Goal: Information Seeking & Learning: Understand process/instructions

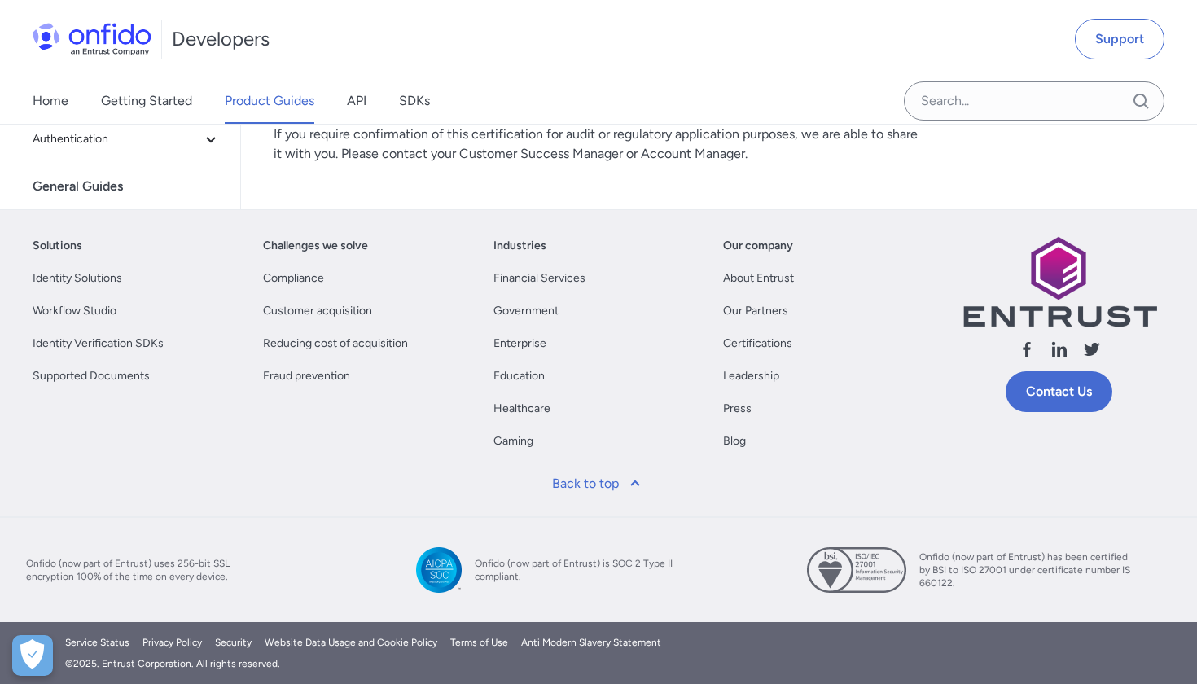
scroll to position [5962, 0]
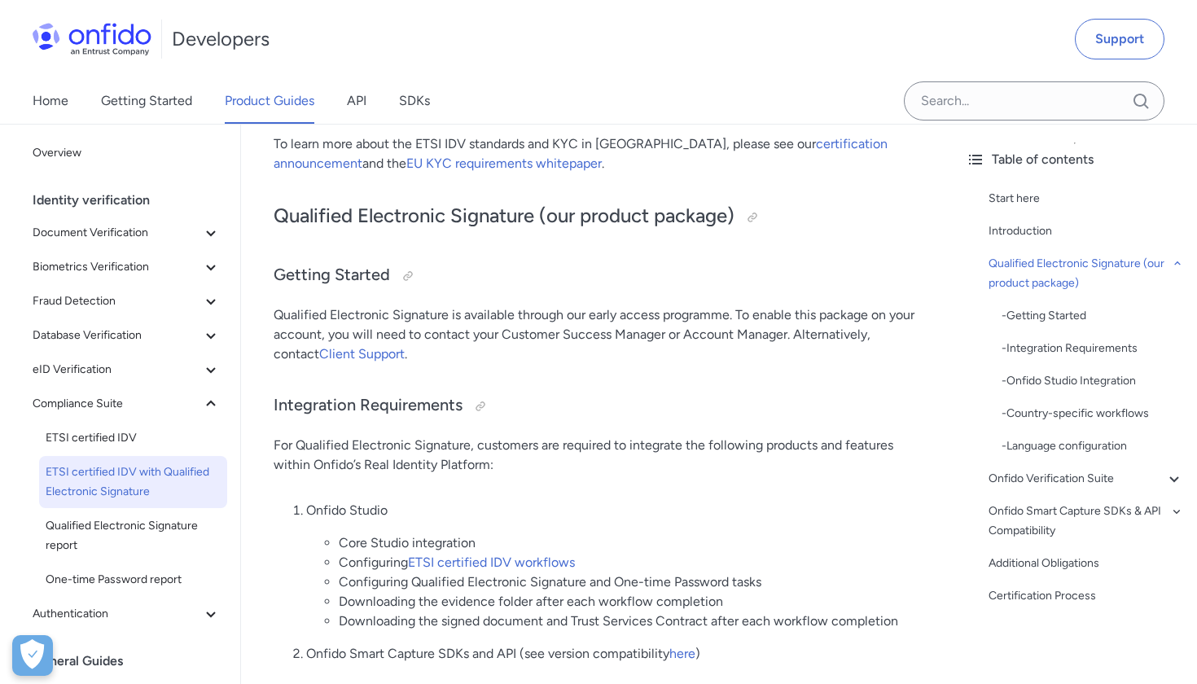
scroll to position [468, 0]
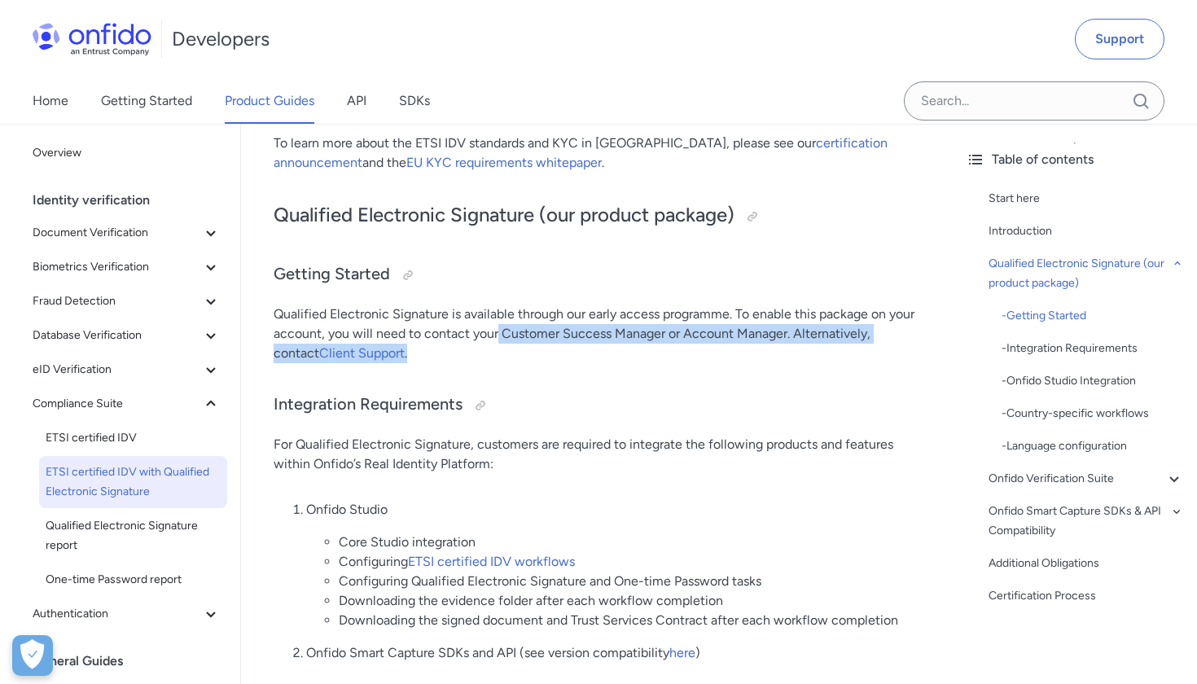
drag, startPoint x: 495, startPoint y: 332, endPoint x: 535, endPoint y: 350, distance: 44.1
click at [535, 350] on p "Qualified Electronic Signature is available through our early access programme.…" at bounding box center [597, 334] width 647 height 59
click at [519, 361] on p "Qualified Electronic Signature is available through our early access programme.…" at bounding box center [597, 334] width 647 height 59
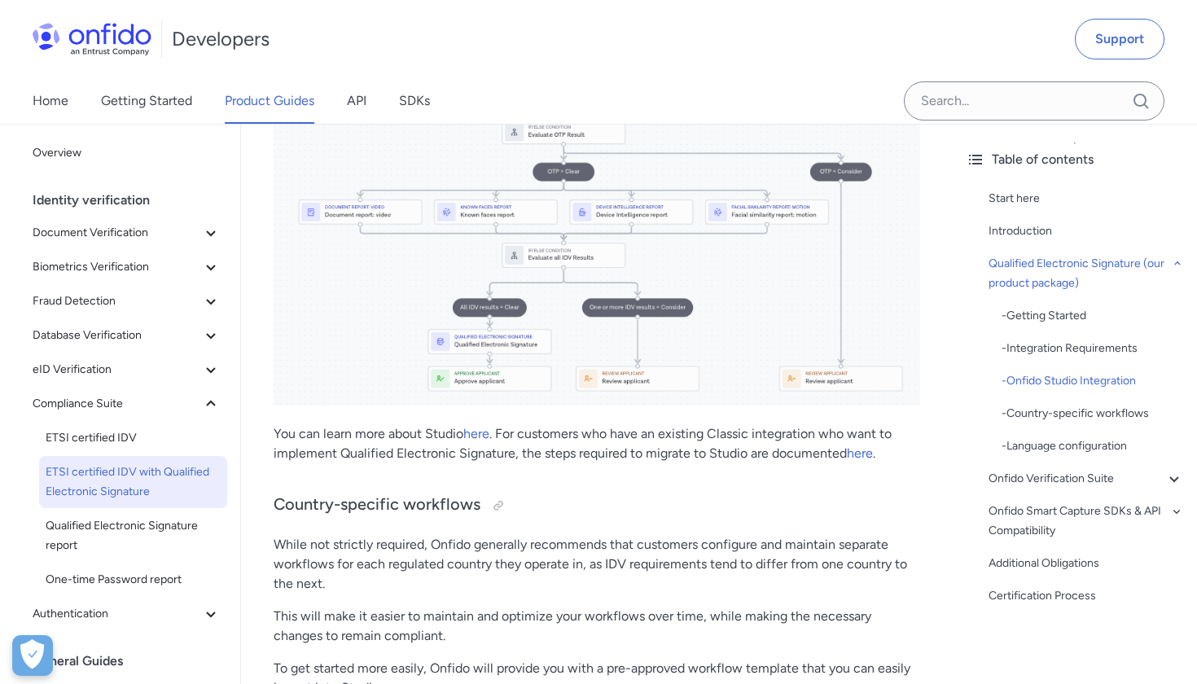
scroll to position [2136, 0]
click at [460, 264] on img at bounding box center [597, 140] width 647 height 531
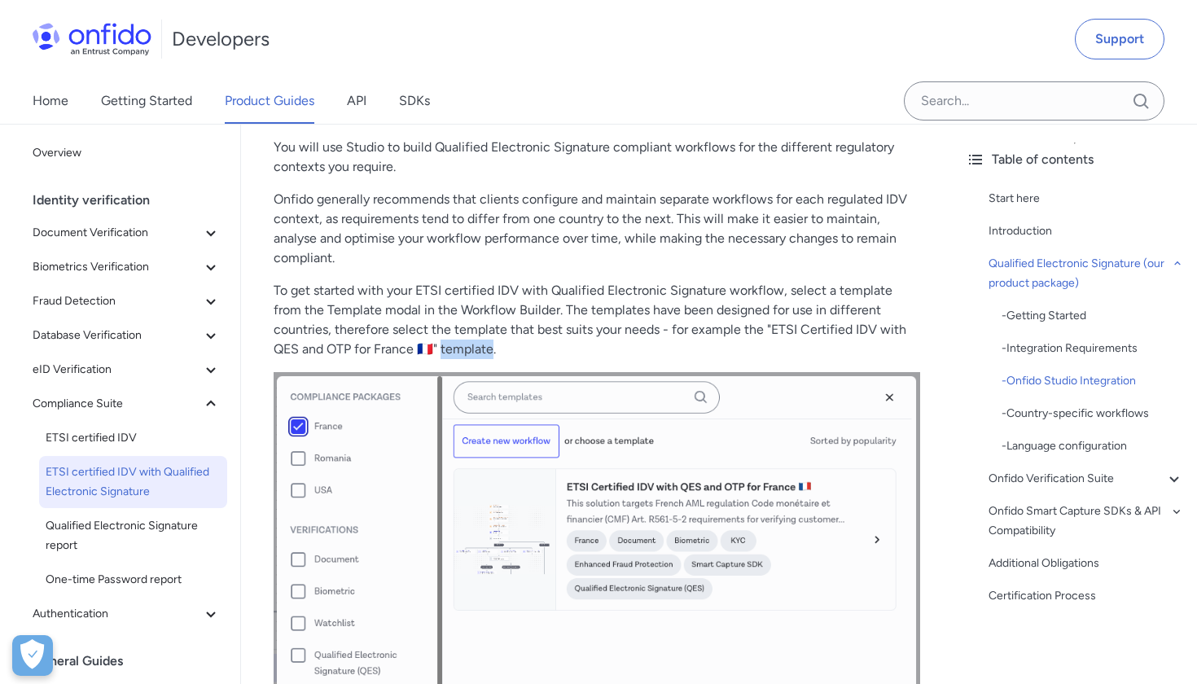
scroll to position [1233, 0]
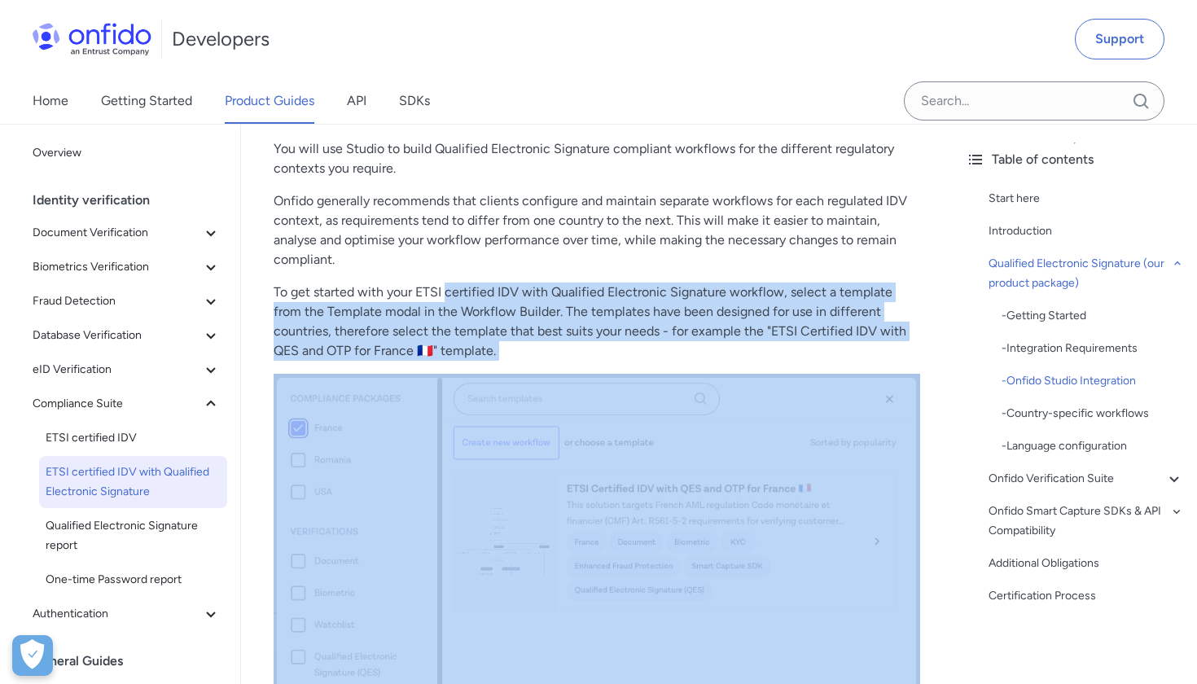
drag, startPoint x: 507, startPoint y: 279, endPoint x: 125, endPoint y: 774, distance: 625.5
click at [475, 283] on p "To get started with your ETSI certified IDV with Qualified Electronic Signature…" at bounding box center [597, 322] width 647 height 78
click at [620, 286] on p "To get started with your ETSI certified IDV with Qualified Electronic Signature…" at bounding box center [597, 322] width 647 height 78
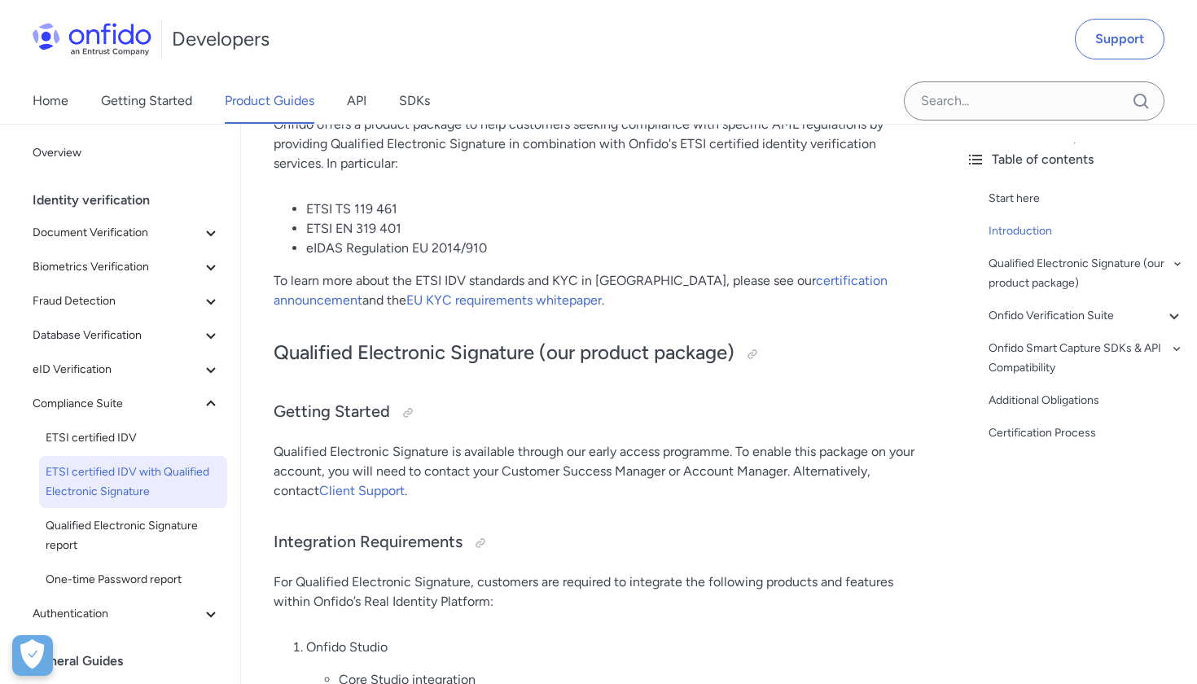
scroll to position [331, 0]
click at [222, 241] on button "Document Verification" at bounding box center [126, 233] width 201 height 33
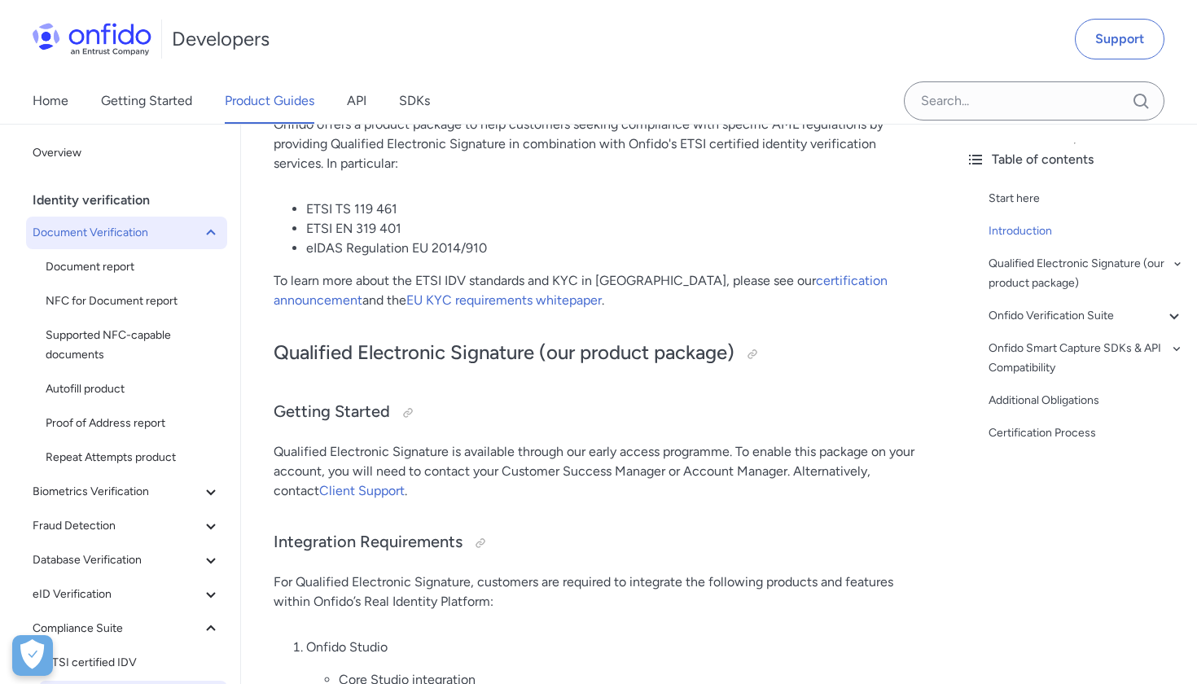
click at [222, 241] on button "Document Verification" at bounding box center [126, 233] width 201 height 33
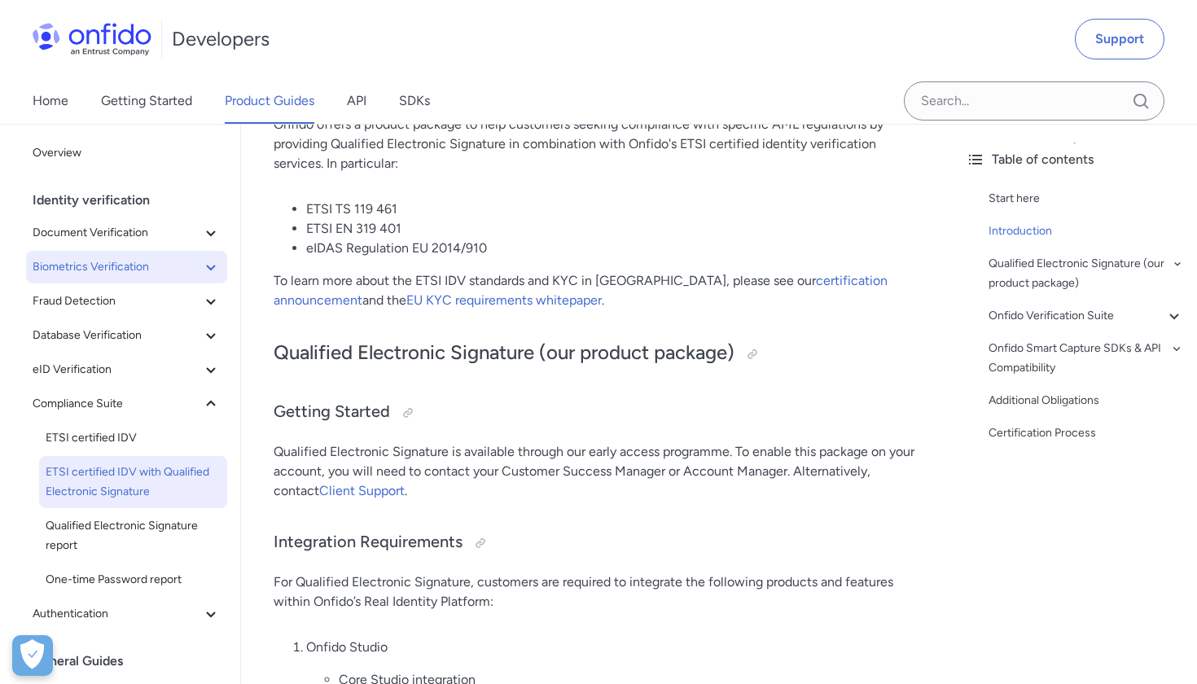
click at [219, 274] on icon at bounding box center [211, 267] width 20 height 20
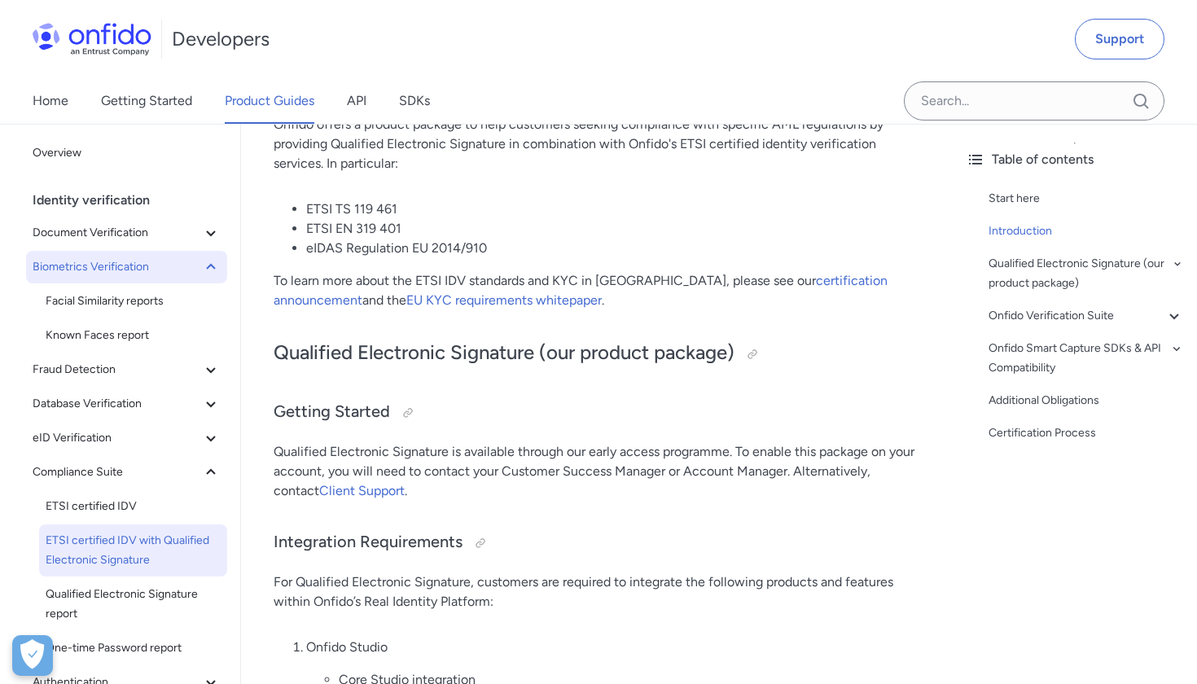
click at [219, 274] on icon at bounding box center [211, 267] width 20 height 20
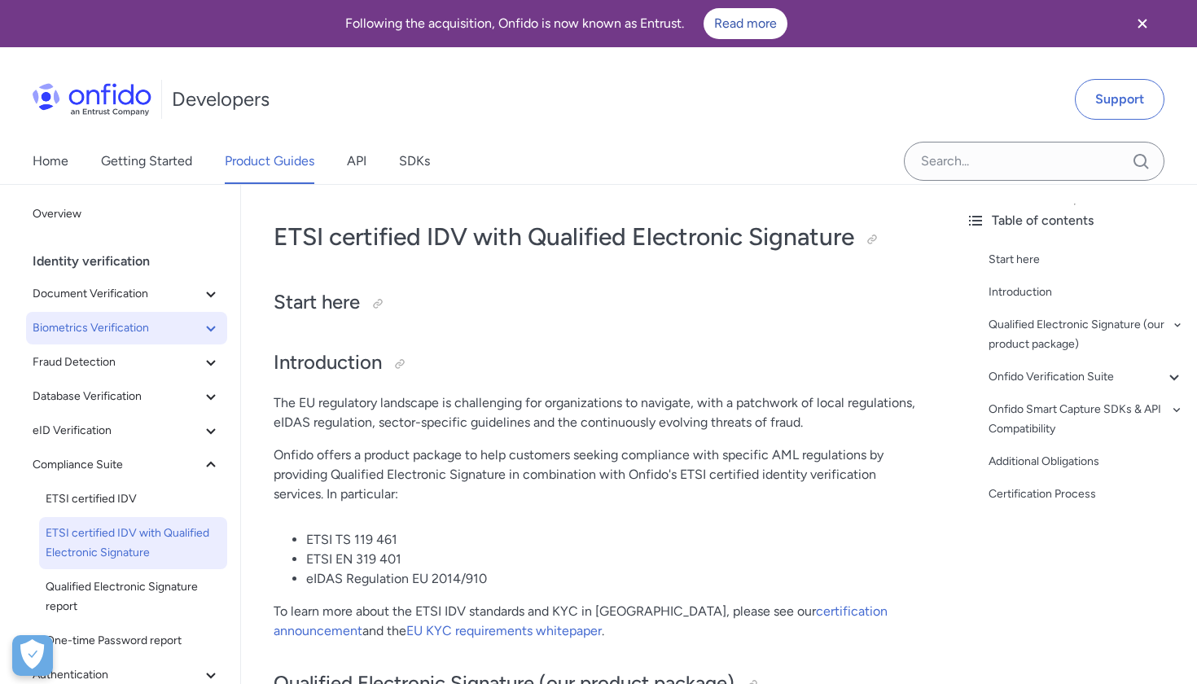
scroll to position [0, 0]
click at [1105, 380] on div "Onfido Verification Suite" at bounding box center [1086, 377] width 195 height 20
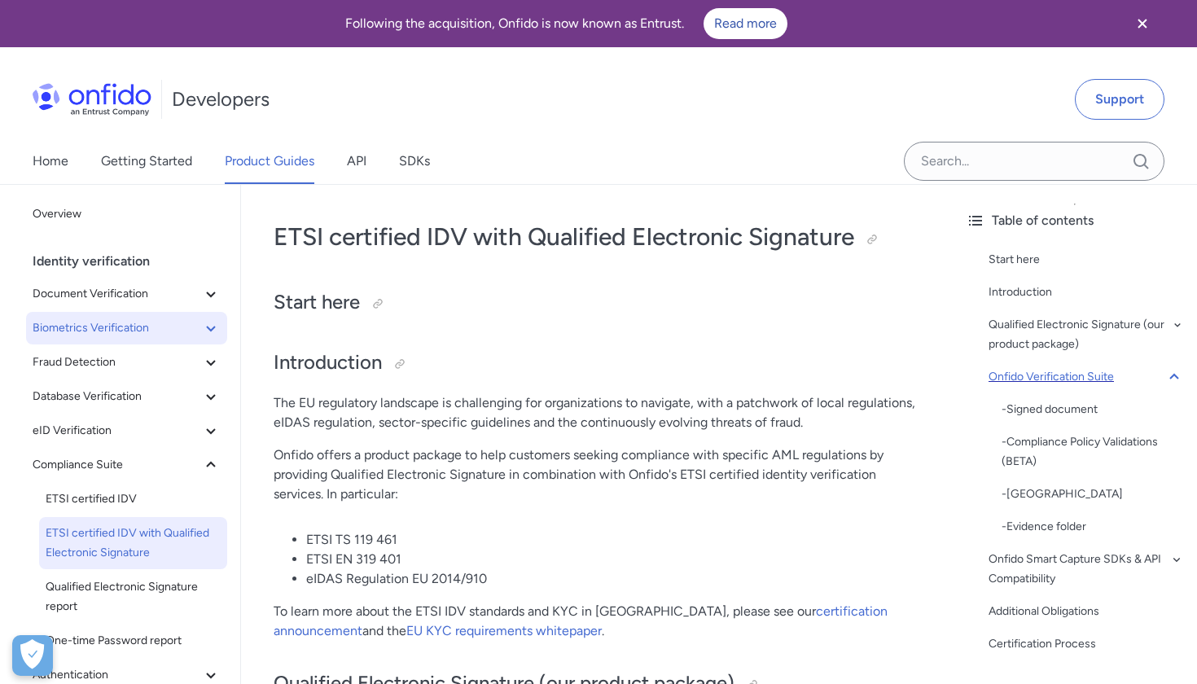
scroll to position [3073, 0]
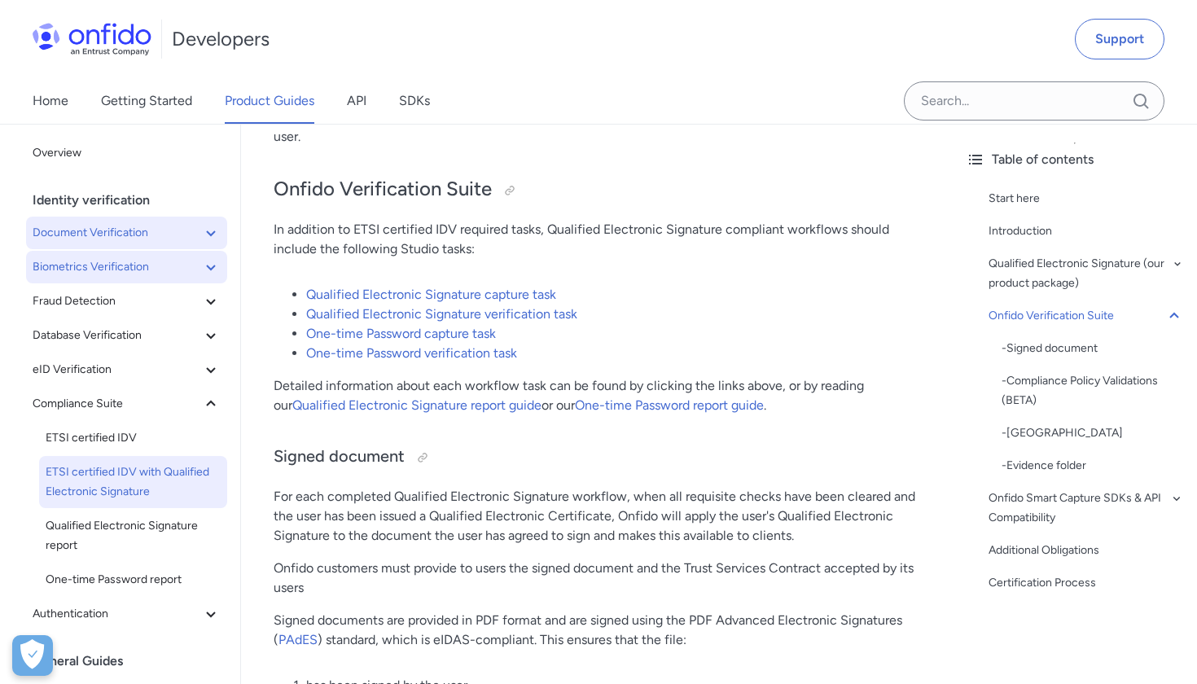
click at [195, 231] on span "Document Verification" at bounding box center [117, 233] width 169 height 20
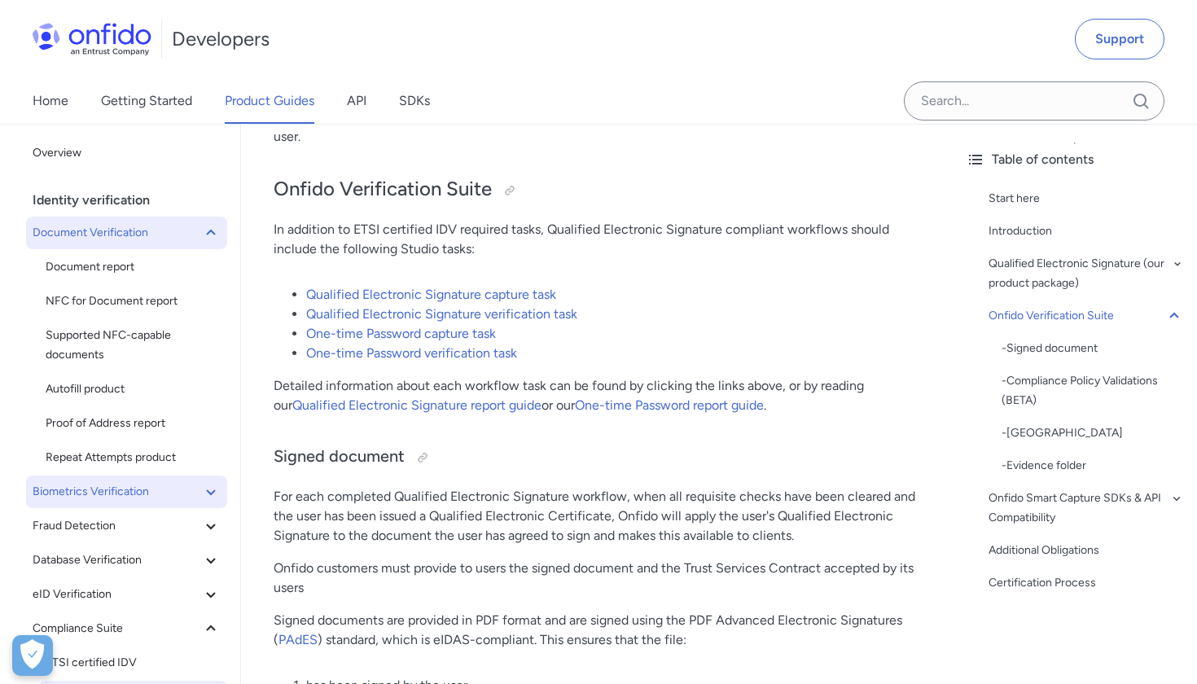
click at [195, 235] on span "Document Verification" at bounding box center [117, 233] width 169 height 20
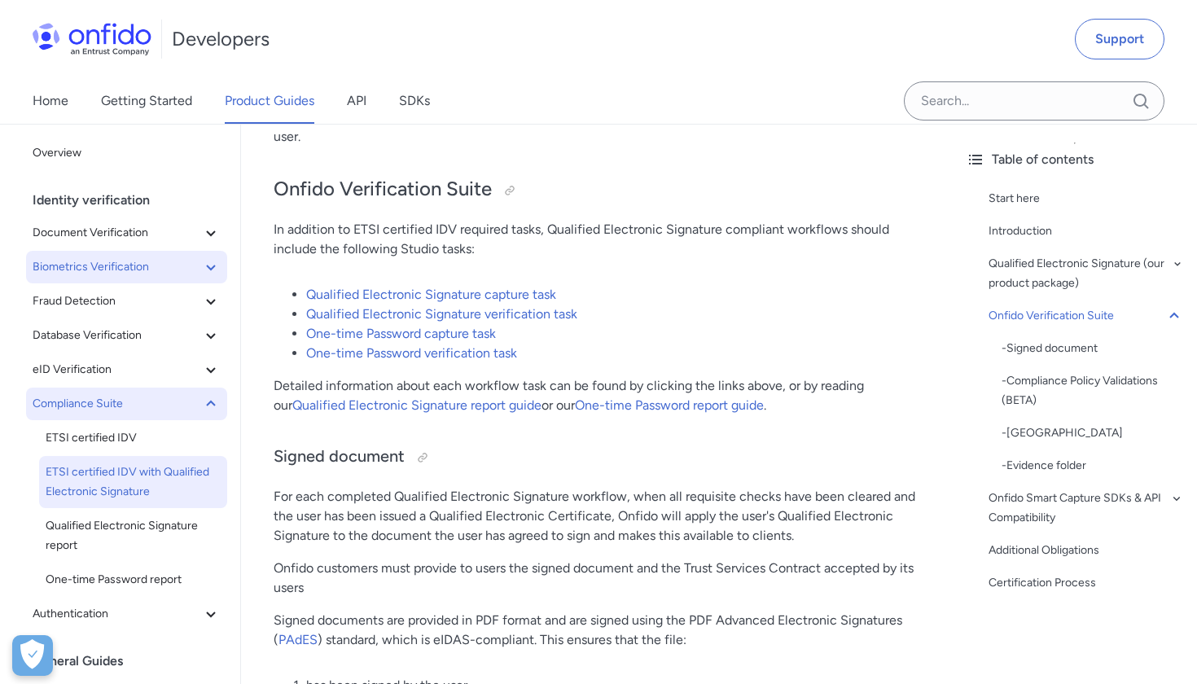
click at [187, 408] on span "Compliance Suite" at bounding box center [117, 404] width 169 height 20
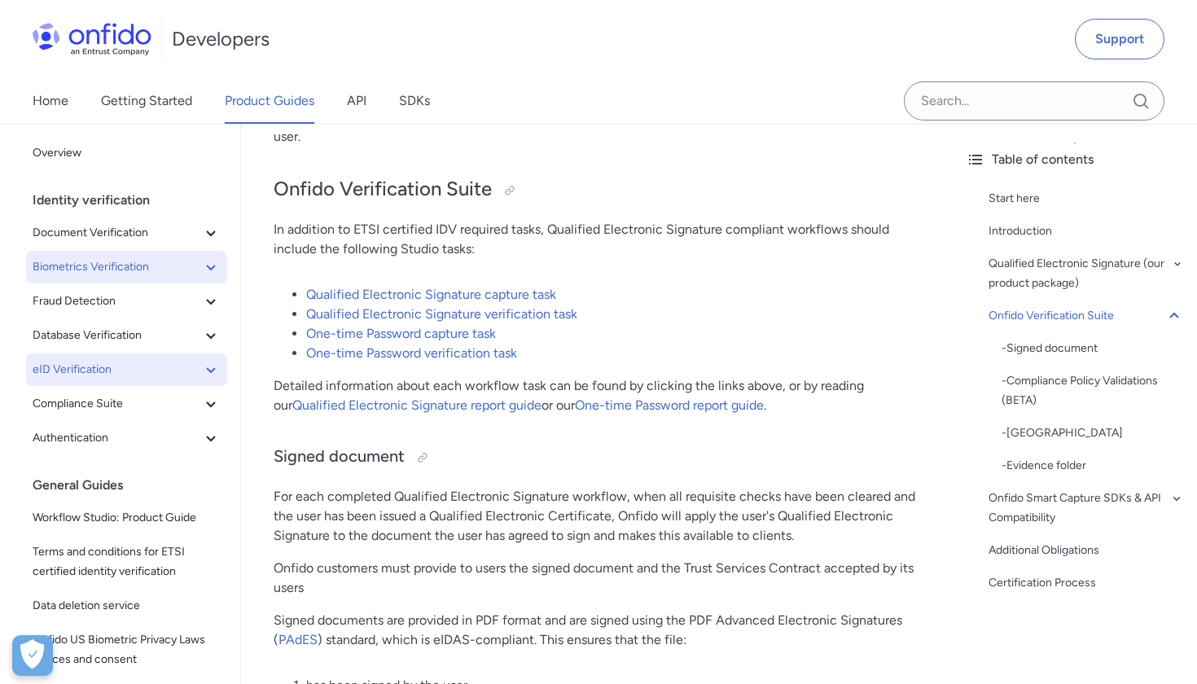
click at [225, 380] on button "eID Verification" at bounding box center [126, 370] width 201 height 33
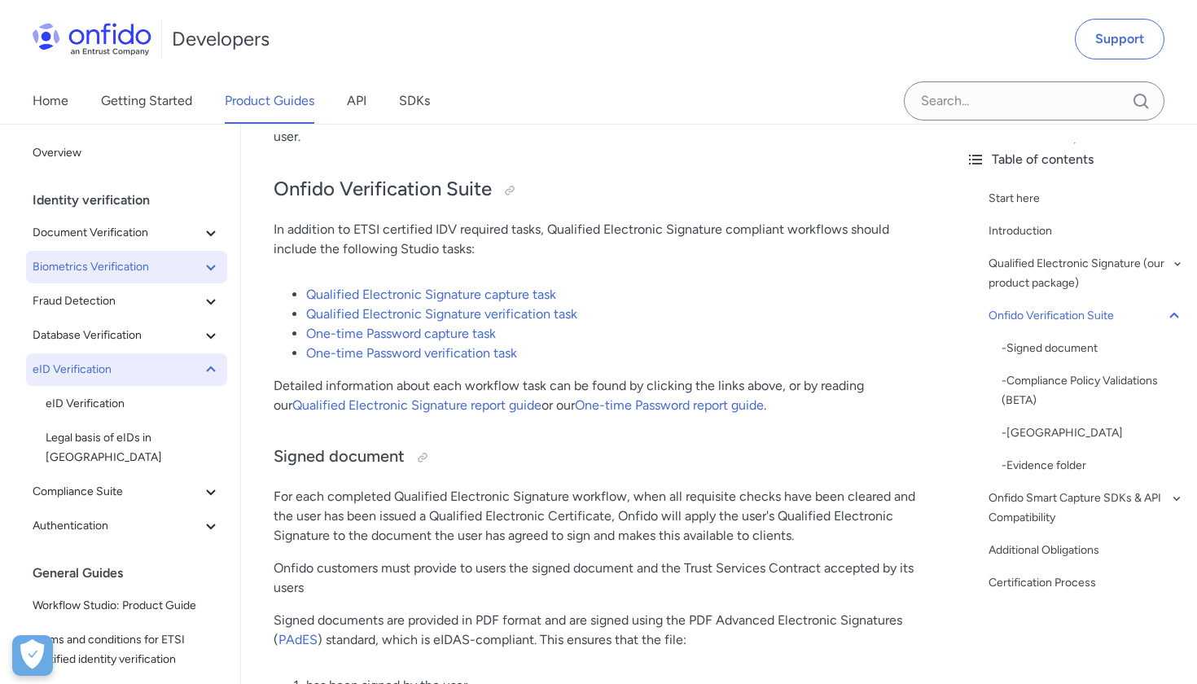
click at [220, 379] on icon at bounding box center [211, 370] width 20 height 20
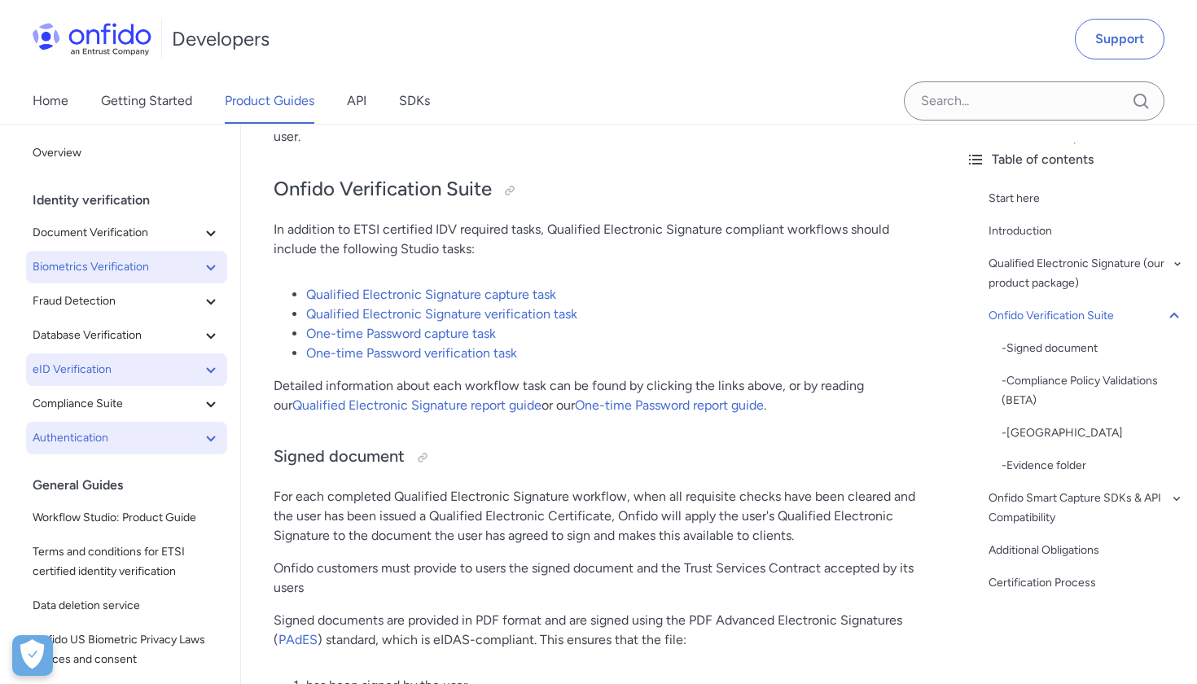
click at [202, 438] on icon at bounding box center [211, 438] width 20 height 20
